Goal: Task Accomplishment & Management: Use online tool/utility

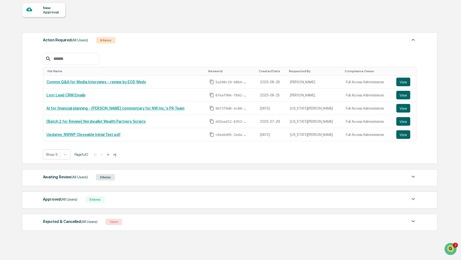
scroll to position [67, 0]
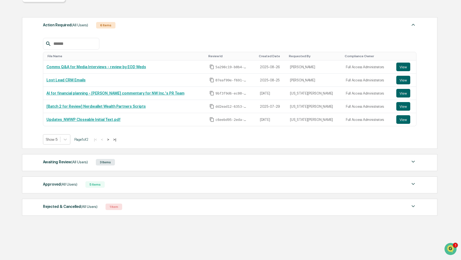
click at [74, 182] on span "(All Users)" at bounding box center [69, 184] width 17 height 4
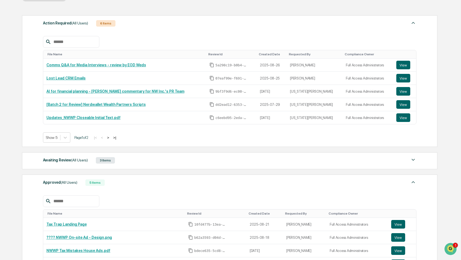
click at [85, 162] on span "(All Users)" at bounding box center [79, 160] width 17 height 4
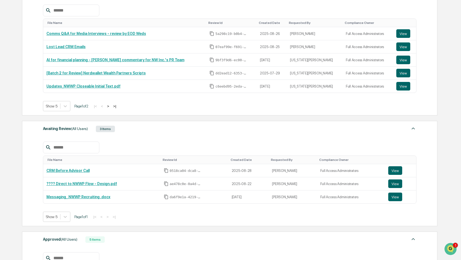
scroll to position [98, 0]
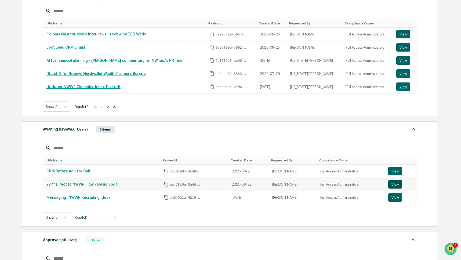
click at [395, 186] on button "View" at bounding box center [396, 184] width 14 height 9
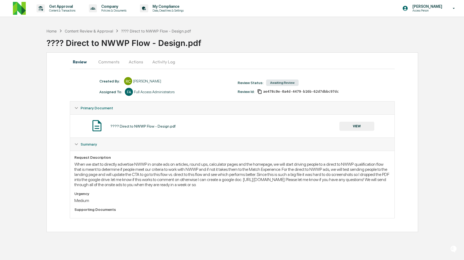
click at [114, 58] on button "Comments" at bounding box center [109, 61] width 30 height 13
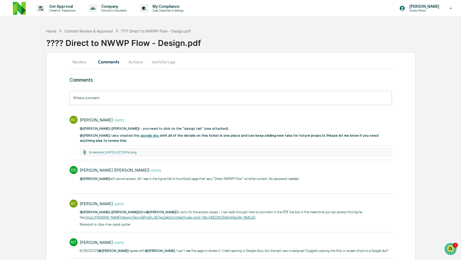
click at [146, 134] on strong "google doc" at bounding box center [150, 136] width 19 height 4
click at [69, 8] on p "Get Approval" at bounding box center [61, 6] width 33 height 4
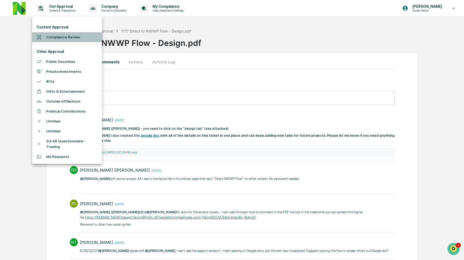
click at [59, 37] on li "Compliance Review" at bounding box center [67, 37] width 70 height 10
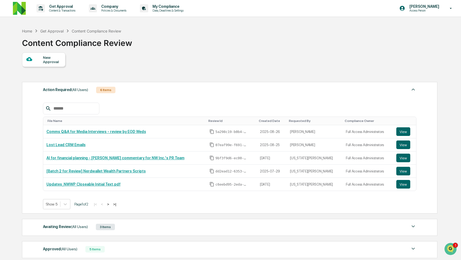
click at [159, 78] on div "New Approval Action Required (All Users) 6 Items File Name Review Id Created Da…" at bounding box center [229, 167] width 415 height 231
click at [404, 132] on button "View" at bounding box center [404, 131] width 14 height 9
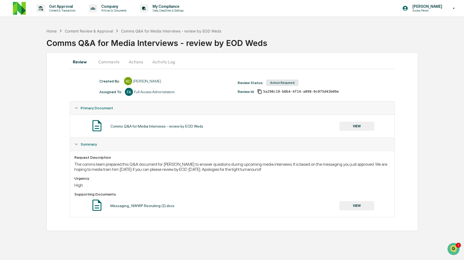
click at [114, 64] on button "Comments" at bounding box center [109, 61] width 30 height 13
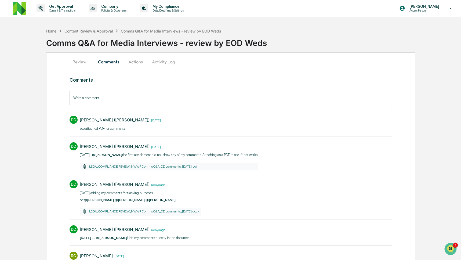
click at [104, 99] on input "Write a comment..." at bounding box center [231, 98] width 323 height 14
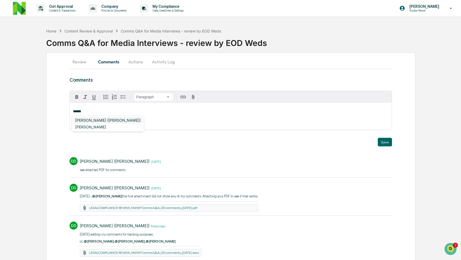
click at [98, 120] on div "[PERSON_NAME] ([PERSON_NAME])" at bounding box center [108, 120] width 70 height 7
click at [80, 119] on div "[PERSON_NAME]" at bounding box center [90, 120] width 35 height 7
click at [106, 121] on div "Christopher Dingler" at bounding box center [90, 120] width 35 height 7
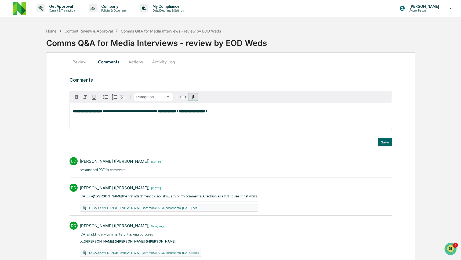
click at [194, 98] on icon "button" at bounding box center [193, 97] width 2 height 5
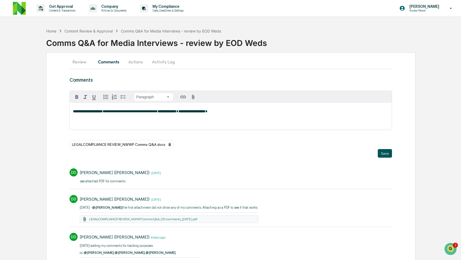
click at [385, 151] on button "Save" at bounding box center [385, 153] width 14 height 9
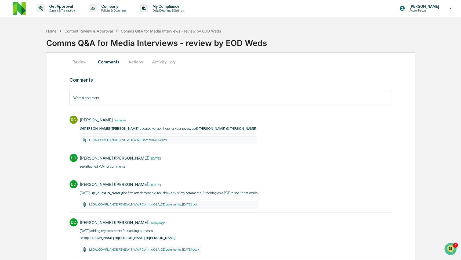
click at [165, 59] on button "Activity Log" at bounding box center [163, 61] width 31 height 13
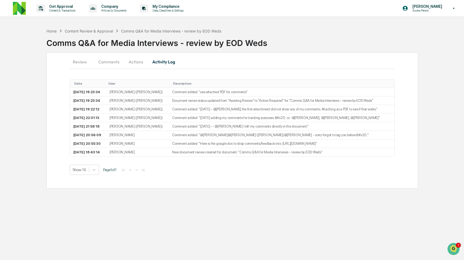
click at [129, 63] on button "Actions" at bounding box center [136, 61] width 24 height 13
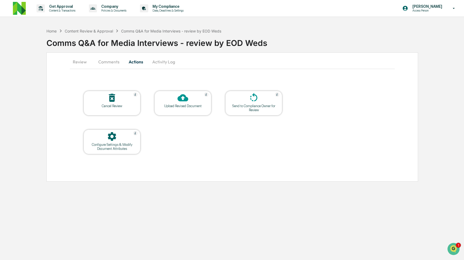
click at [251, 101] on icon at bounding box center [254, 97] width 11 height 11
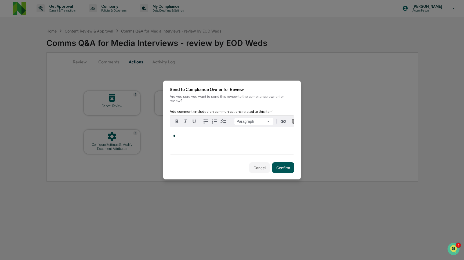
click at [276, 165] on button "Confirm" at bounding box center [283, 167] width 22 height 11
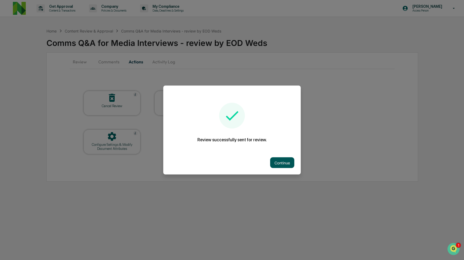
click at [282, 164] on button "Continue" at bounding box center [282, 162] width 24 height 11
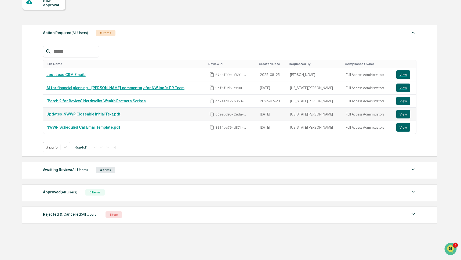
scroll to position [65, 0]
